Goal: Transaction & Acquisition: Subscribe to service/newsletter

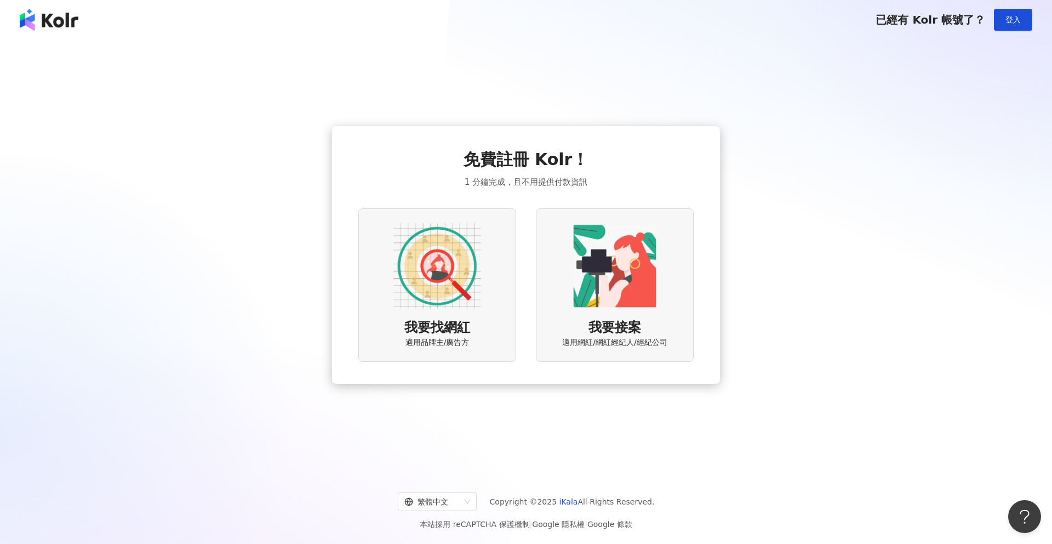
click at [599, 252] on img at bounding box center [615, 266] width 88 height 88
